Goal: Transaction & Acquisition: Book appointment/travel/reservation

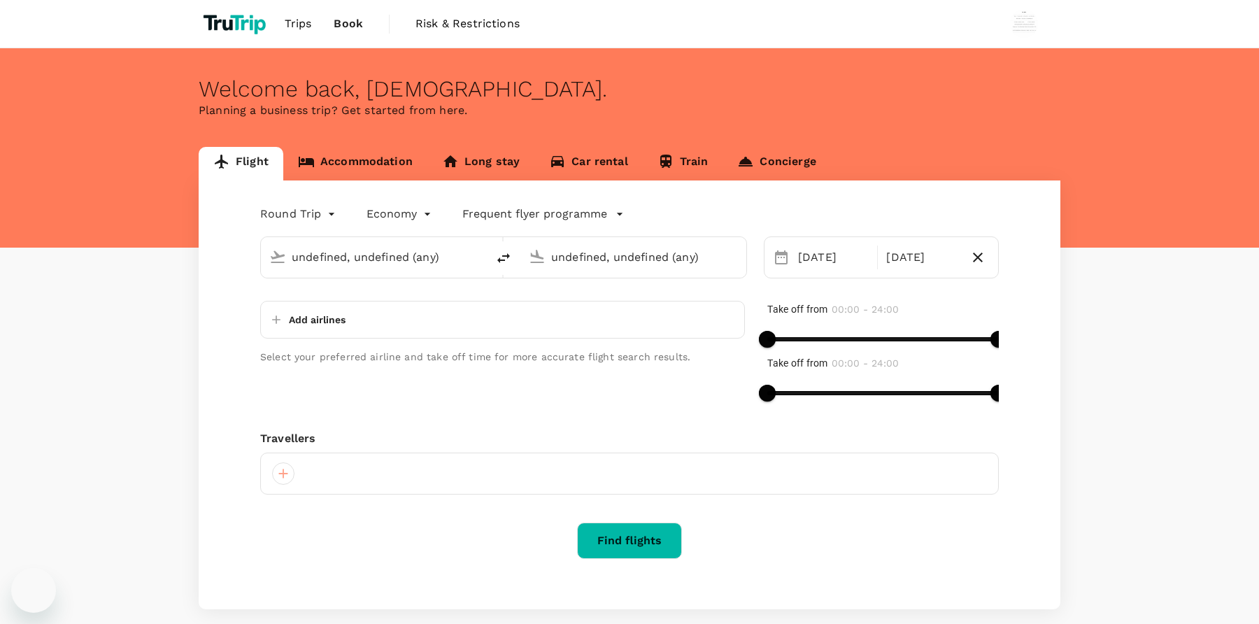
type input "Zurich (ZRH)"
type input "Skopje (SKP)"
type input "Zurich (ZRH)"
type input "Skopje (SKP)"
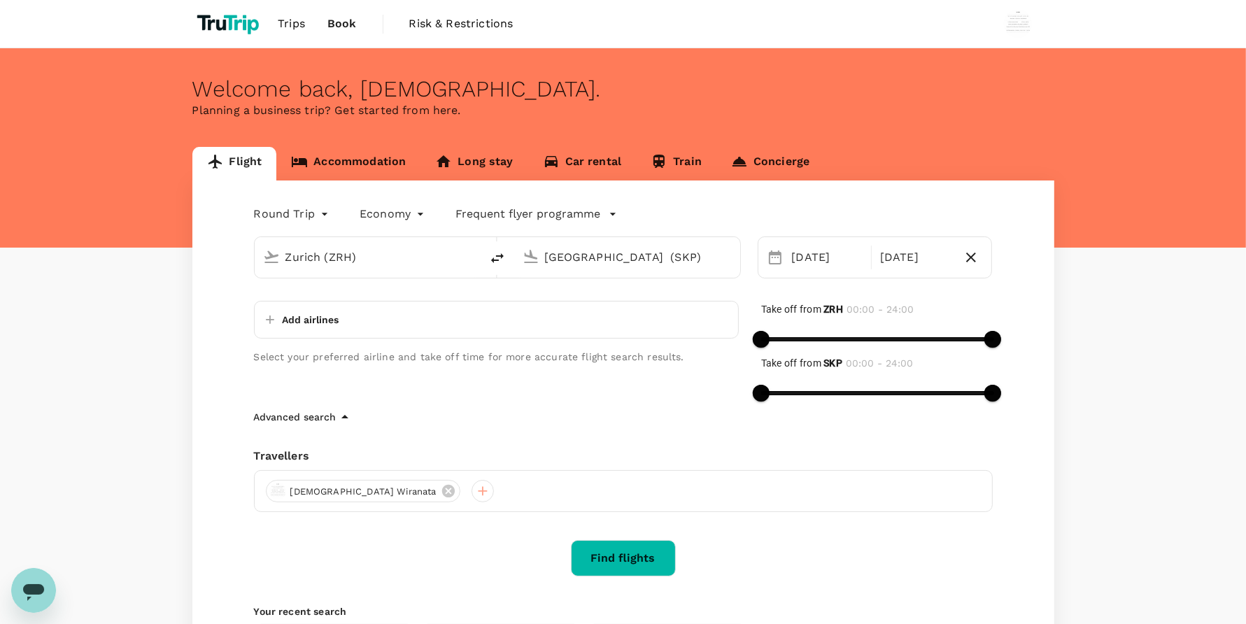
click at [441, 250] on input "Zurich (ZRH)" at bounding box center [368, 257] width 166 height 22
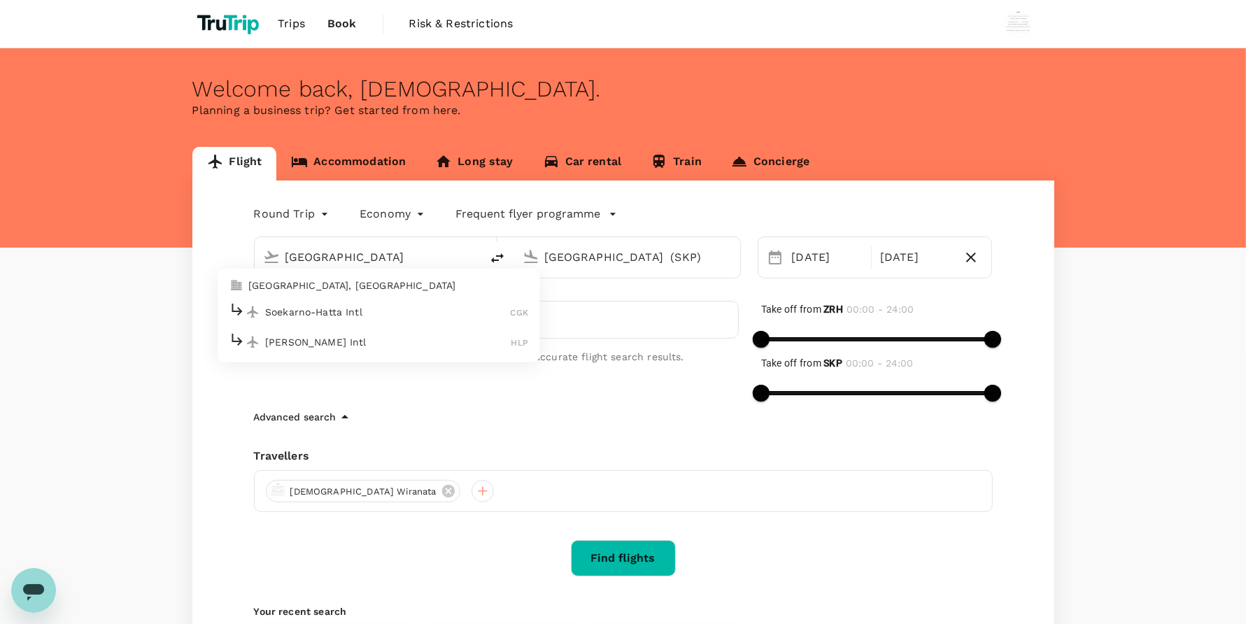
click at [406, 295] on li "Jakarta, Indonesia" at bounding box center [379, 285] width 322 height 22
type input "[GEOGRAPHIC_DATA], [GEOGRAPHIC_DATA] (any)"
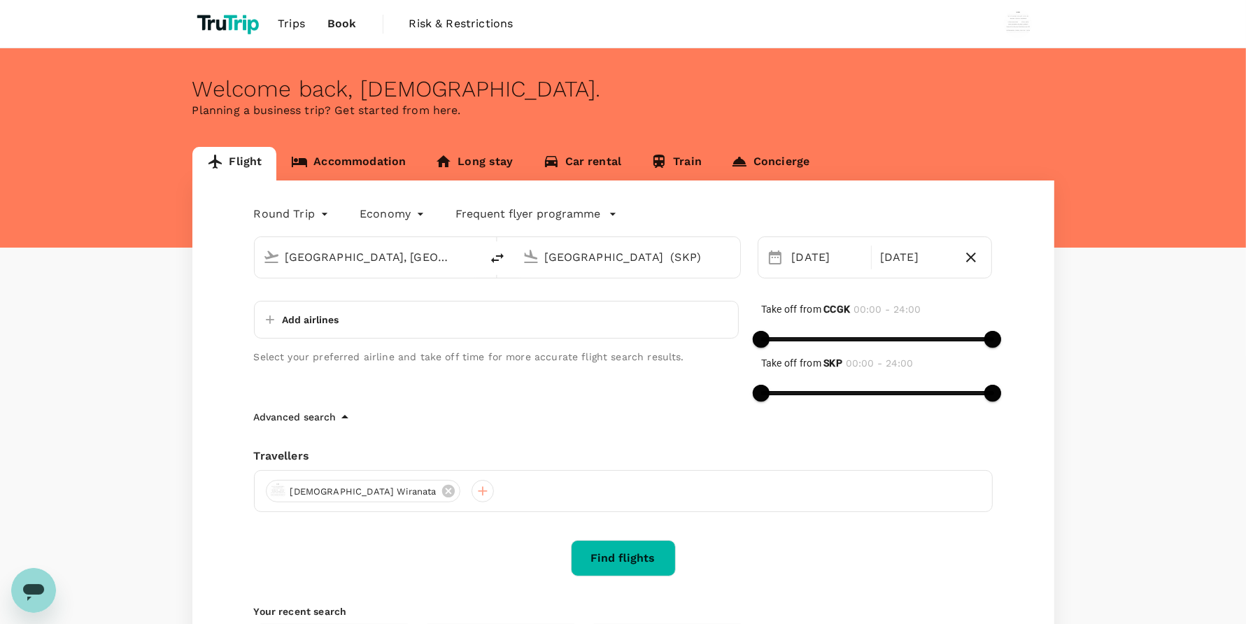
click at [581, 253] on input "Skopje (SKP)" at bounding box center [628, 257] width 166 height 22
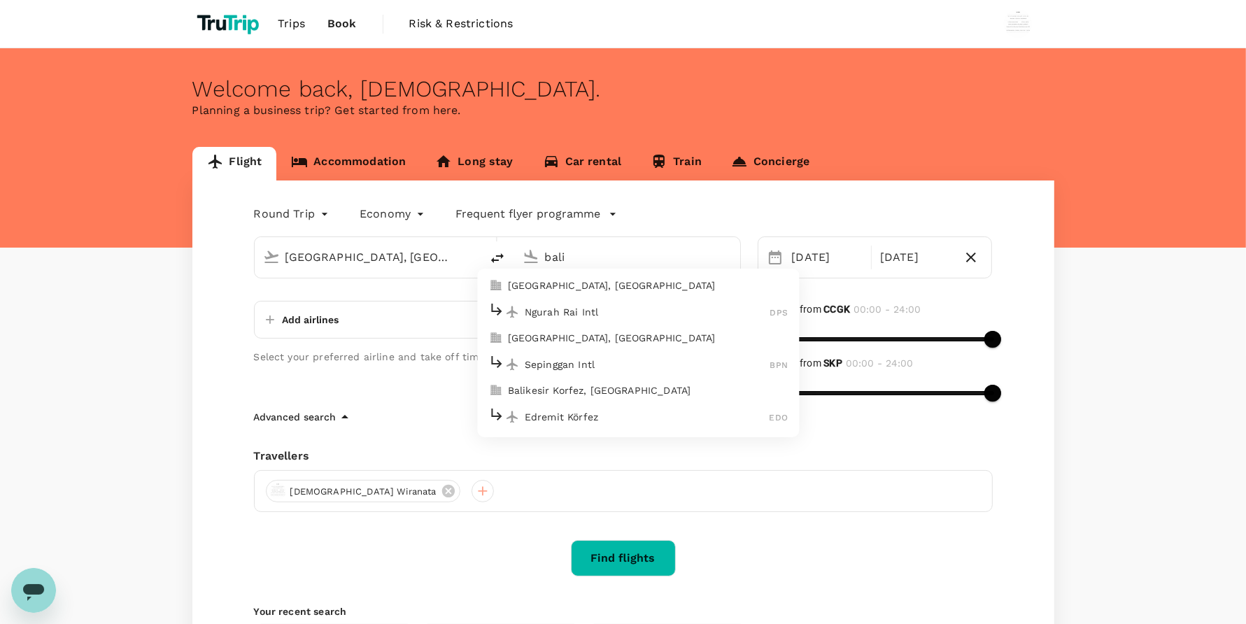
click at [588, 301] on div "Ngurah Rai Intl DPS" at bounding box center [637, 312] width 299 height 22
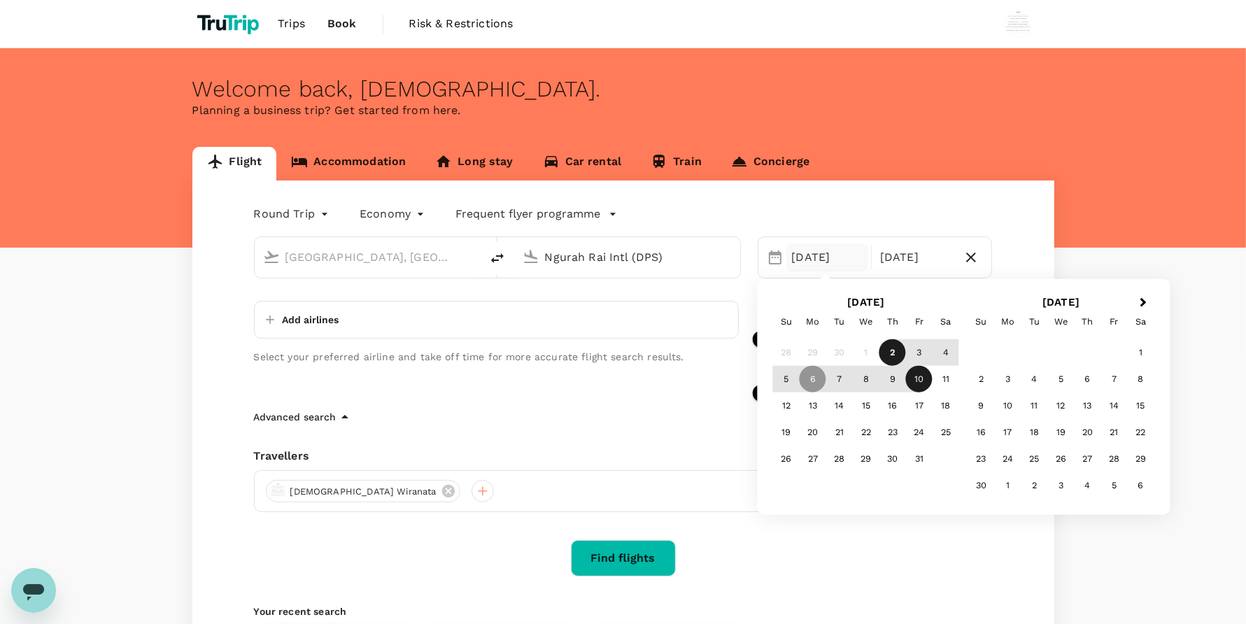
type input "Ngurah Rai Intl (DPS)"
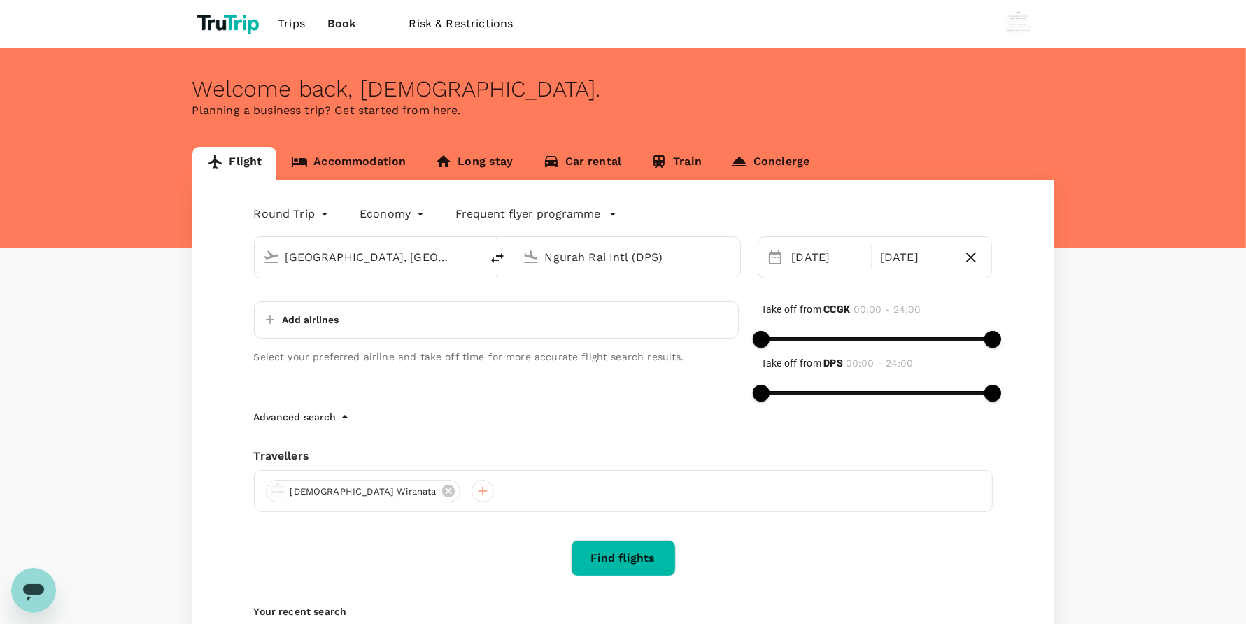
drag, startPoint x: 1111, startPoint y: 543, endPoint x: 1061, endPoint y: 558, distance: 52.7
click at [1110, 543] on div "Flight Accommodation Long stay Car rental Train Concierge Round Trip roundtrip …" at bounding box center [623, 424] width 1246 height 555
click at [630, 546] on button "Find flights" at bounding box center [623, 558] width 105 height 36
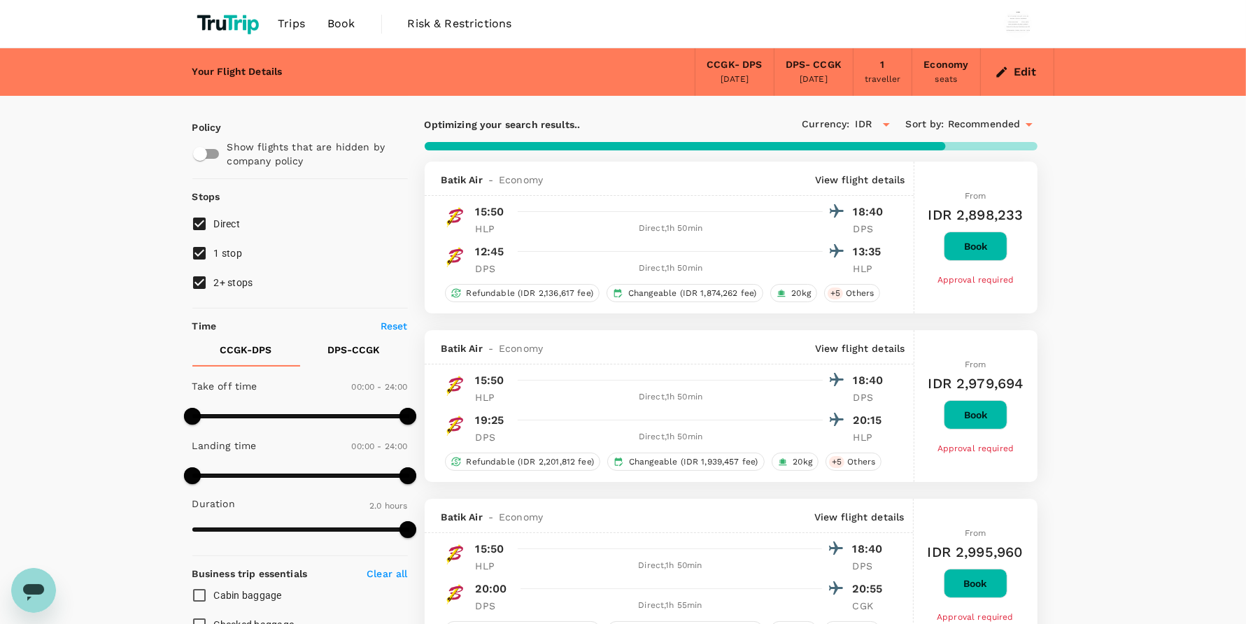
type input "545"
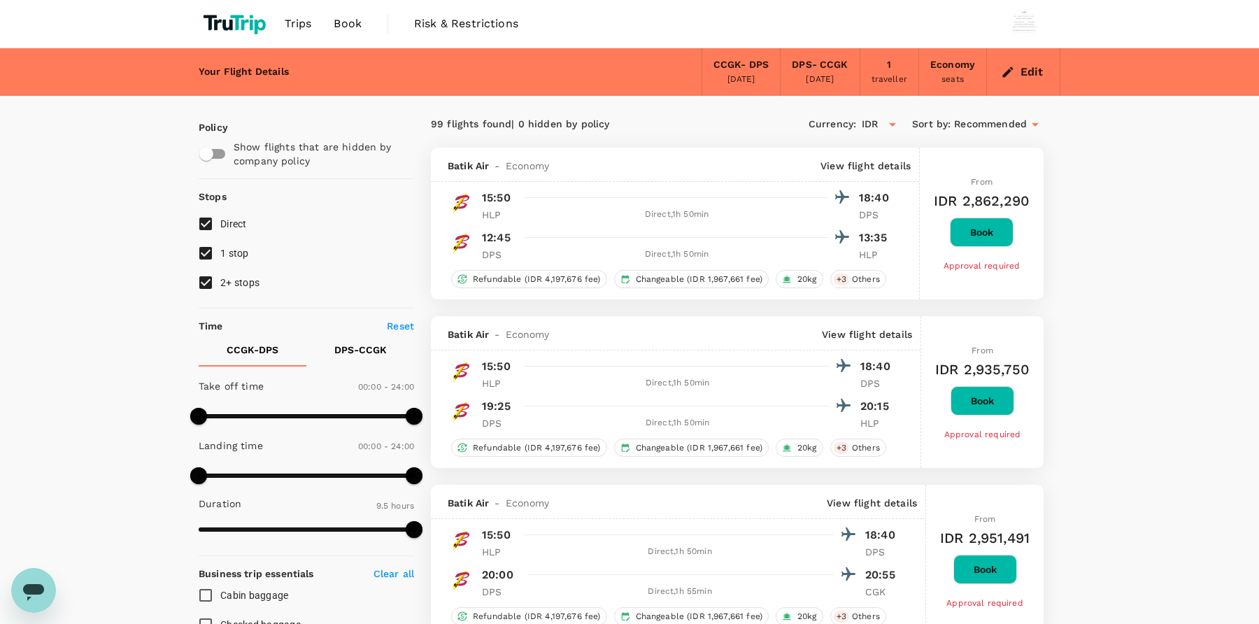
type input "IDR"
type input "1440"
click at [334, 29] on span "Book" at bounding box center [341, 23] width 28 height 17
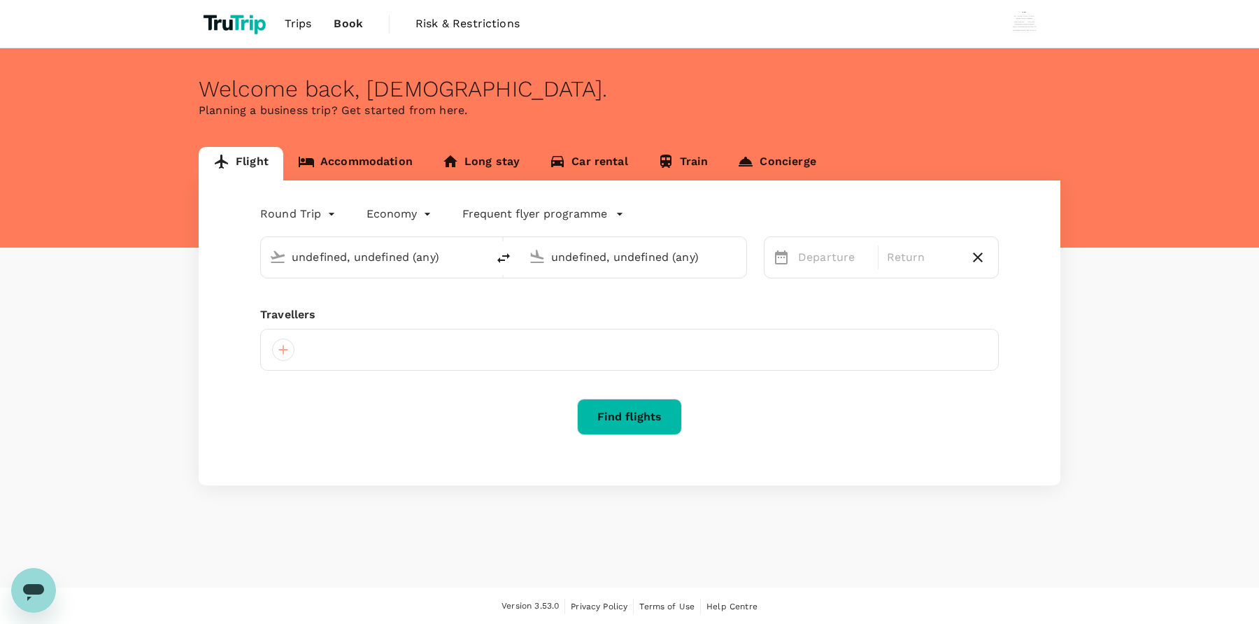
type input "[GEOGRAPHIC_DATA], [GEOGRAPHIC_DATA] (any)"
type input "Ngurah Rai Intl (DPS)"
type input "[GEOGRAPHIC_DATA], [GEOGRAPHIC_DATA] (any)"
type input "Ngurah Rai Intl (DPS)"
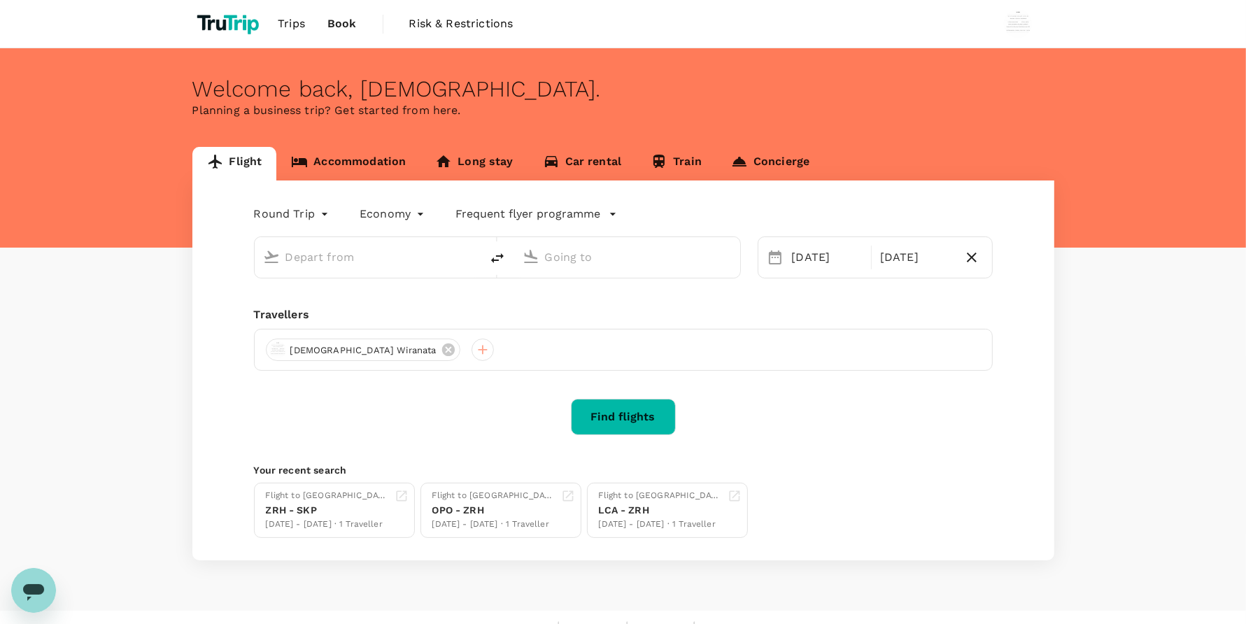
type input "[GEOGRAPHIC_DATA], [GEOGRAPHIC_DATA] (any)"
type input "Ngurah Rai Intl (DPS)"
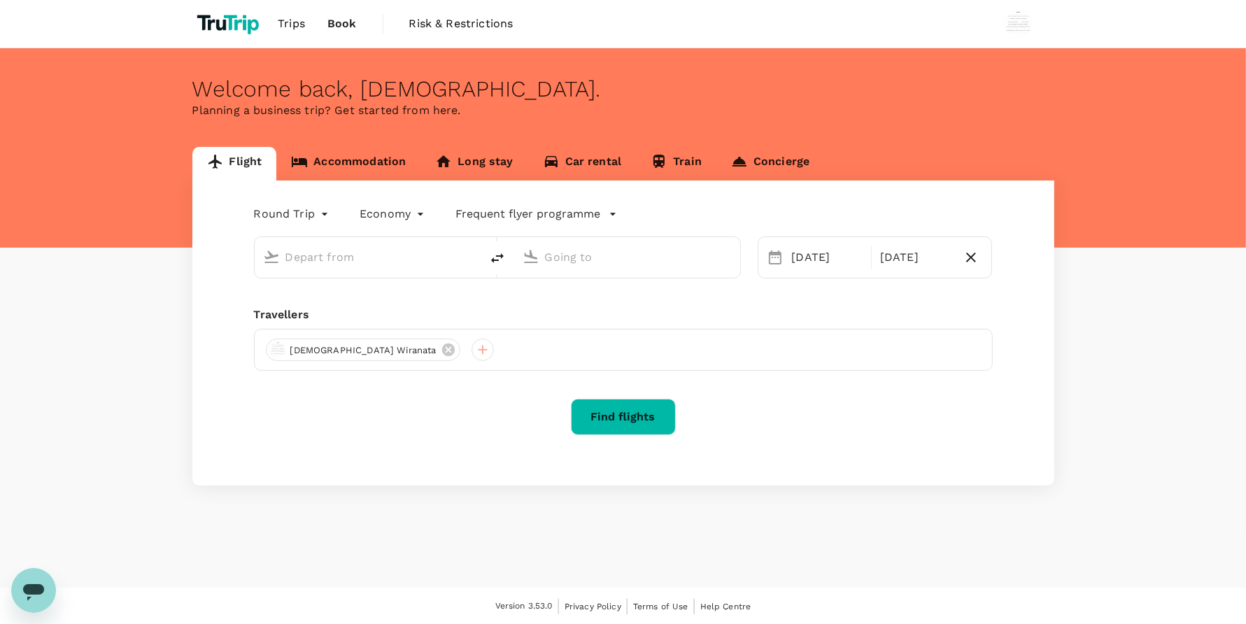
type input "[GEOGRAPHIC_DATA], [GEOGRAPHIC_DATA] (any)"
type input "Ngurah Rai Intl (DPS)"
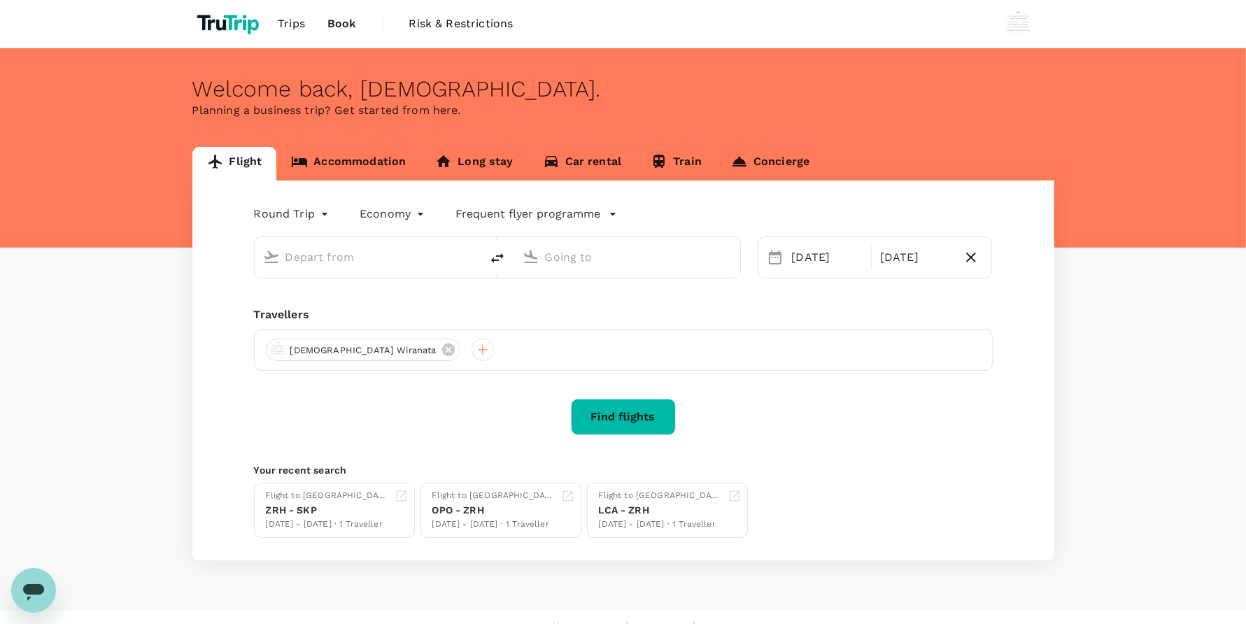
type input "[GEOGRAPHIC_DATA], [GEOGRAPHIC_DATA] (any)"
type input "Ngurah Rai Intl (DPS)"
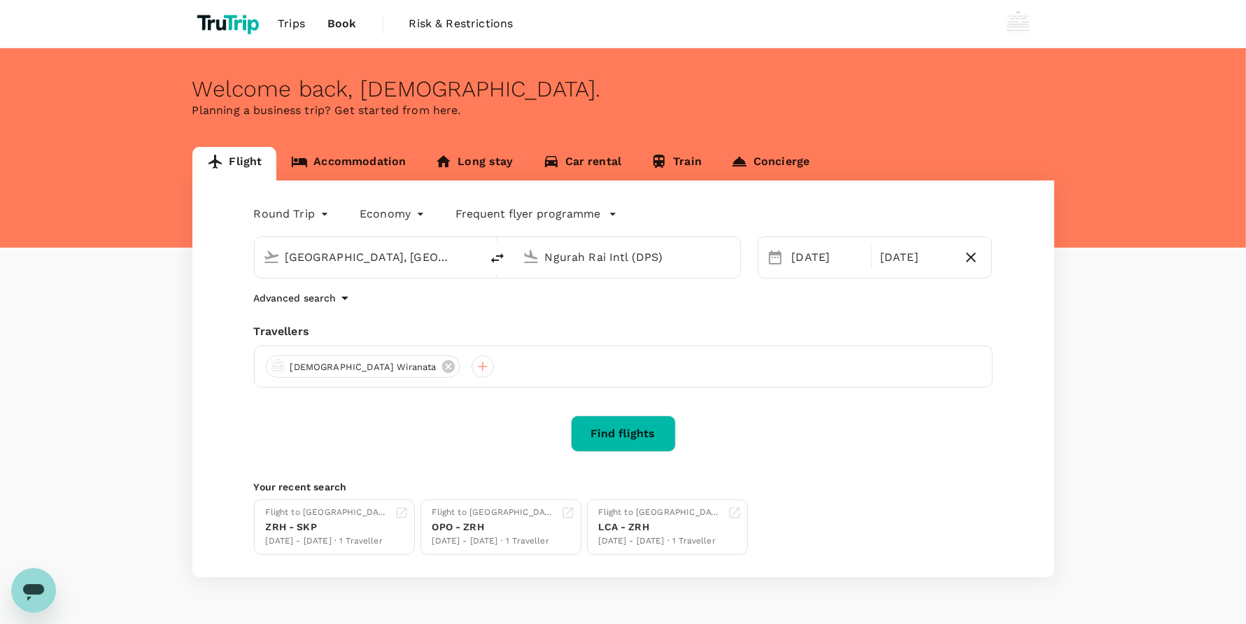
click at [645, 430] on button "Find flights" at bounding box center [623, 434] width 105 height 36
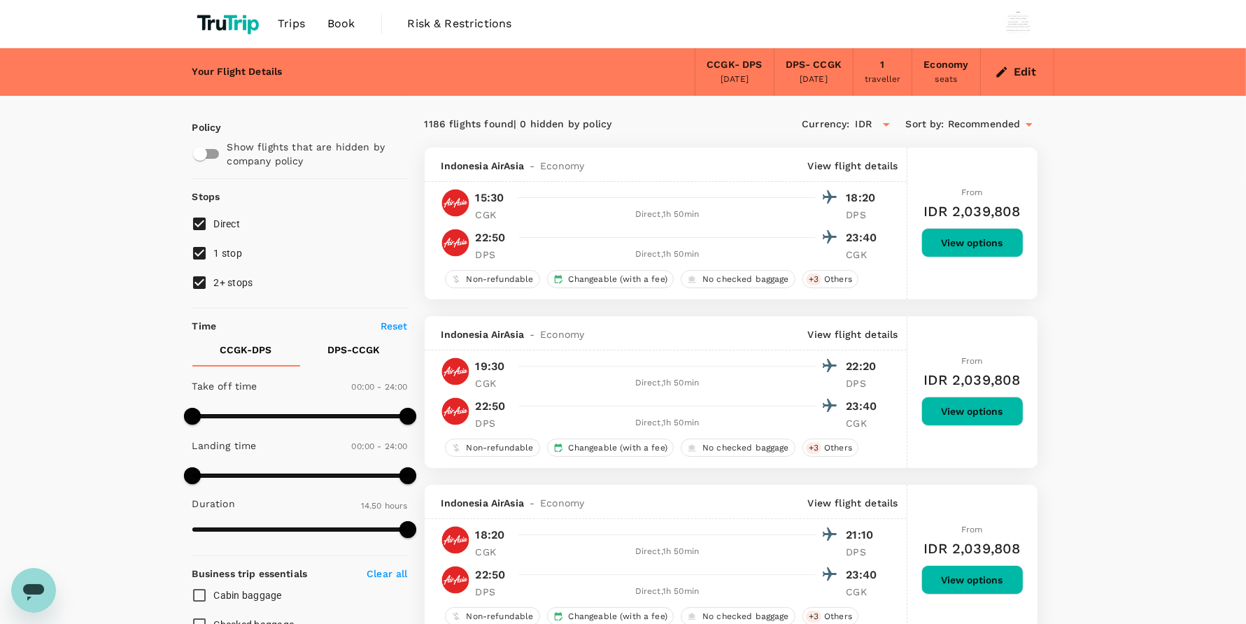
click at [427, 130] on div "1186 flights found | 0 hidden by policy" at bounding box center [578, 124] width 306 height 15
click at [427, 127] on div "1186 flights found | 0 hidden by policy" at bounding box center [578, 124] width 306 height 15
click at [429, 120] on div "1186 flights found | 0 hidden by policy" at bounding box center [578, 124] width 306 height 15
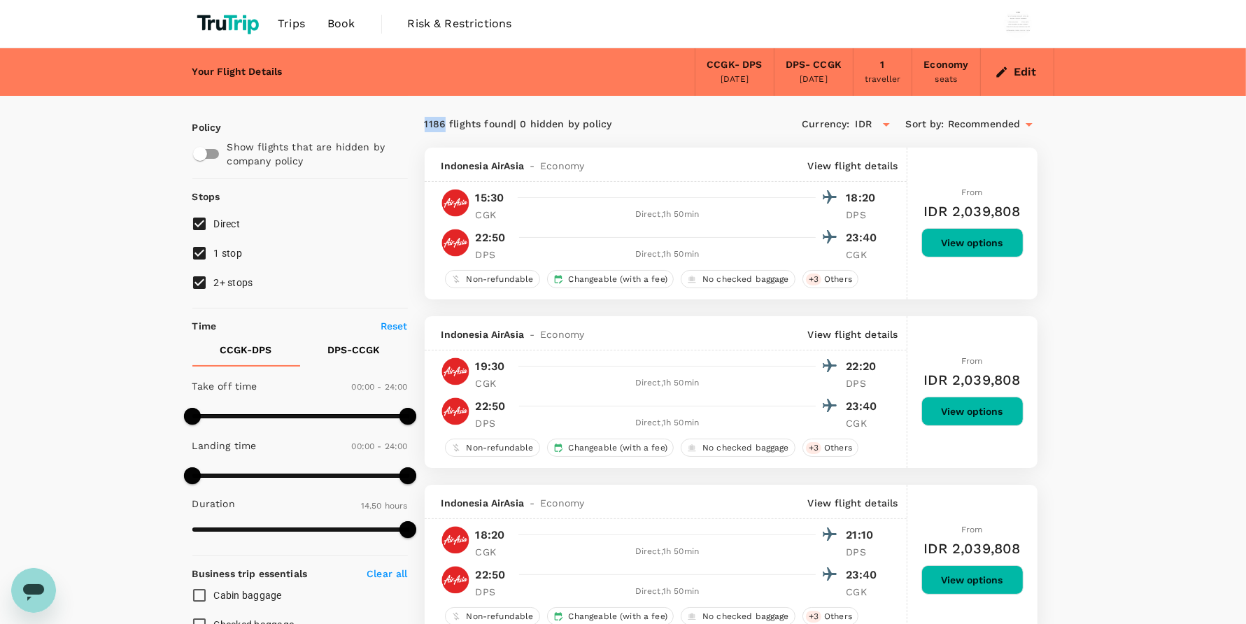
click at [429, 120] on div "1186 flights found | 0 hidden by policy" at bounding box center [578, 124] width 306 height 15
click at [737, 87] on div "CCGK - DPS [DATE]" at bounding box center [734, 72] width 79 height 48
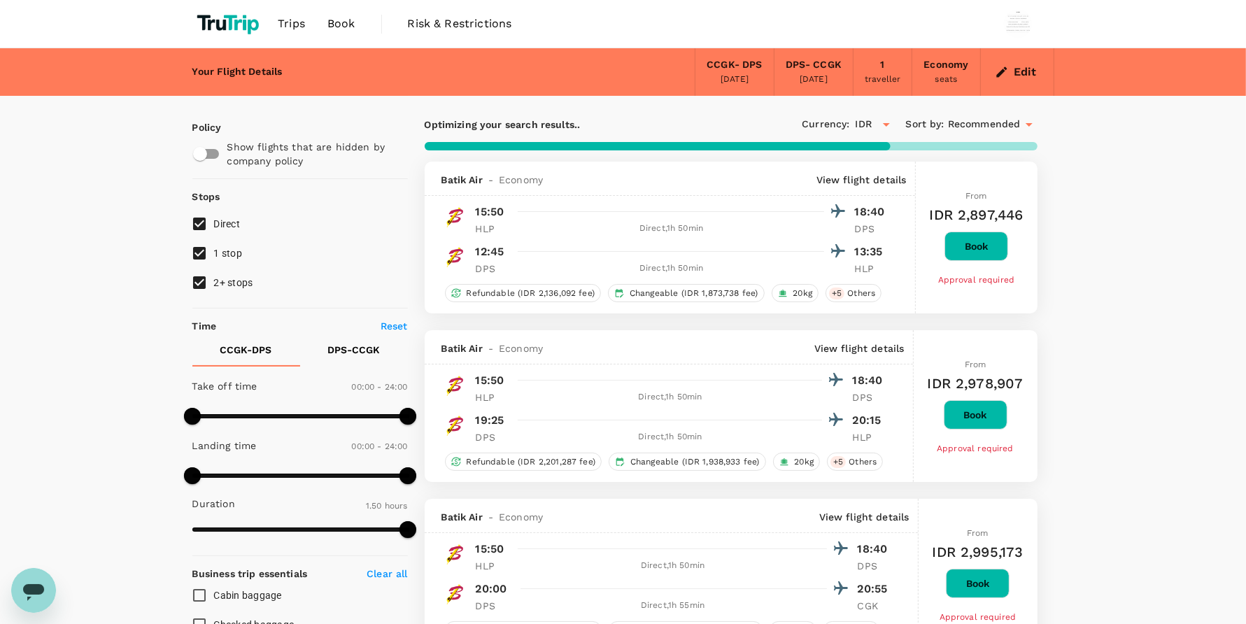
type input "545"
checkbox input "false"
type input "890"
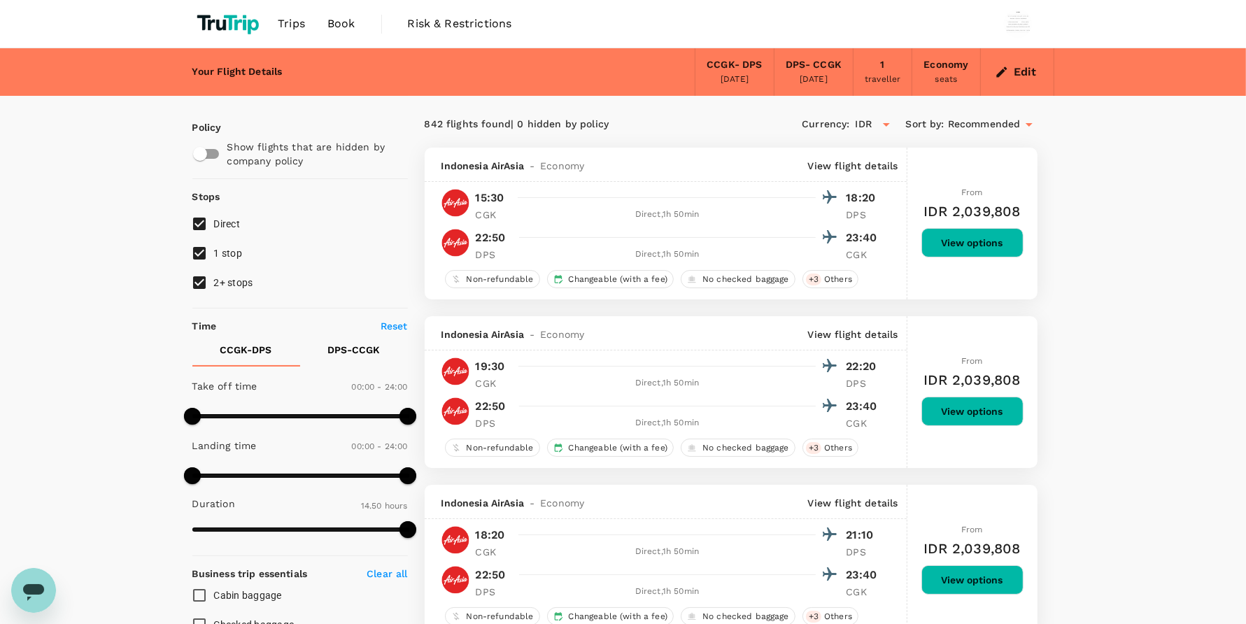
click at [326, 29] on link "Book" at bounding box center [341, 24] width 50 height 48
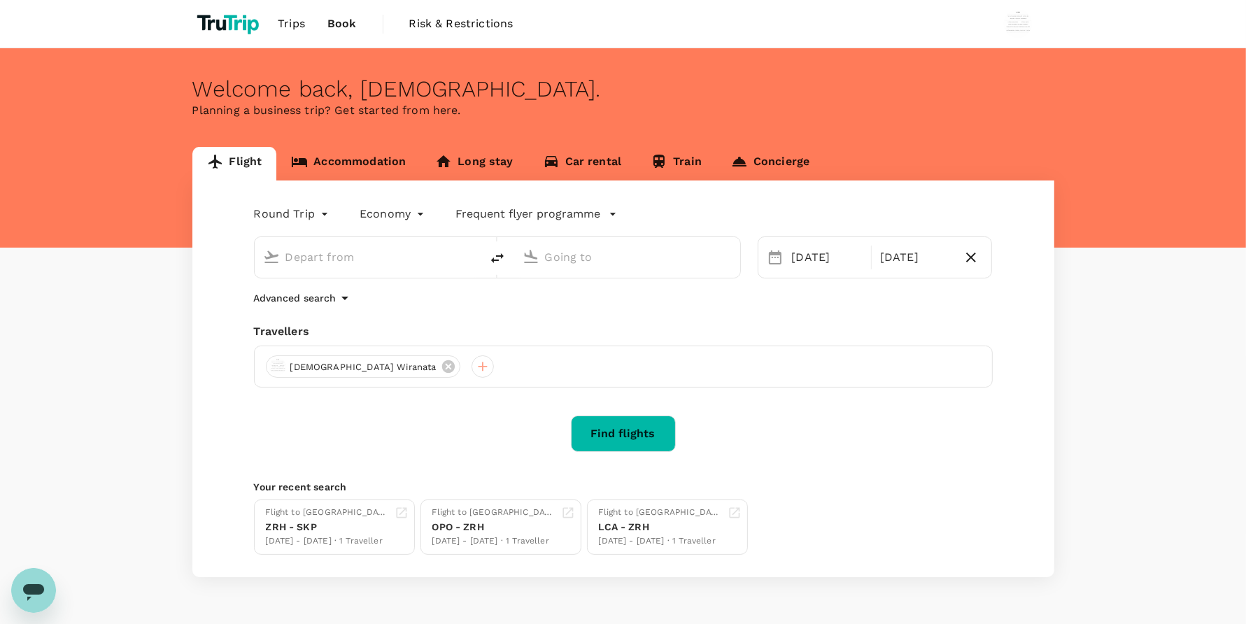
type input "[GEOGRAPHIC_DATA], [GEOGRAPHIC_DATA] (any)"
type input "Ngurah Rai Intl (DPS)"
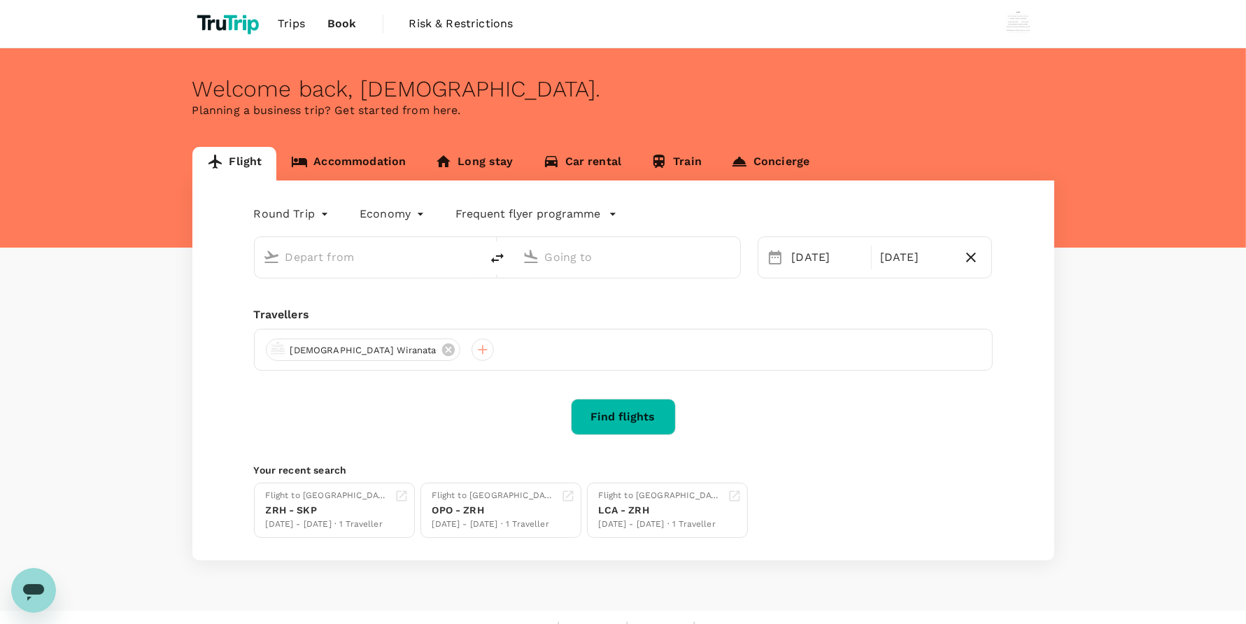
type input "[GEOGRAPHIC_DATA], [GEOGRAPHIC_DATA] (any)"
type input "Ngurah Rai Intl (DPS)"
